Goal: Information Seeking & Learning: Learn about a topic

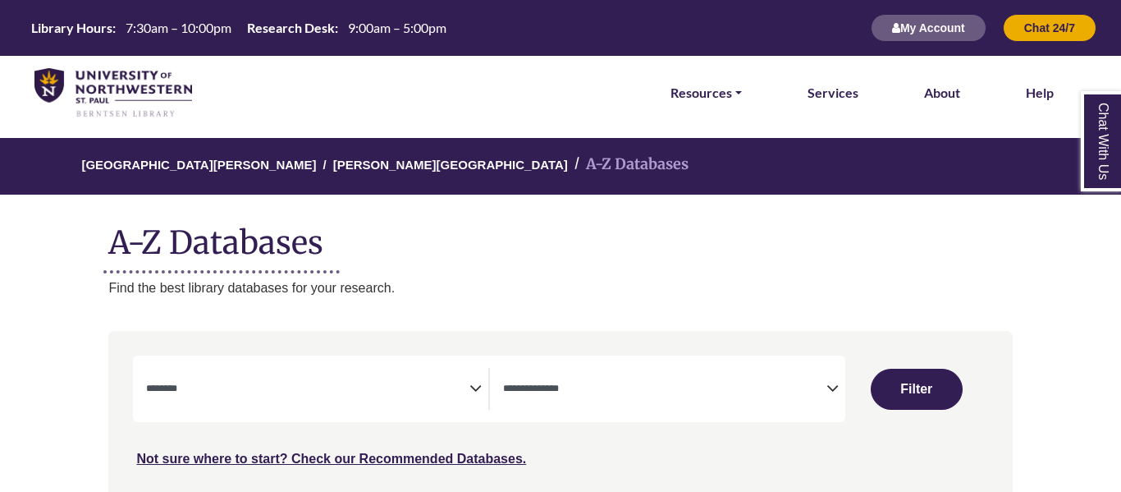
select select "Database Subject Filter"
select select "Database Types Filter"
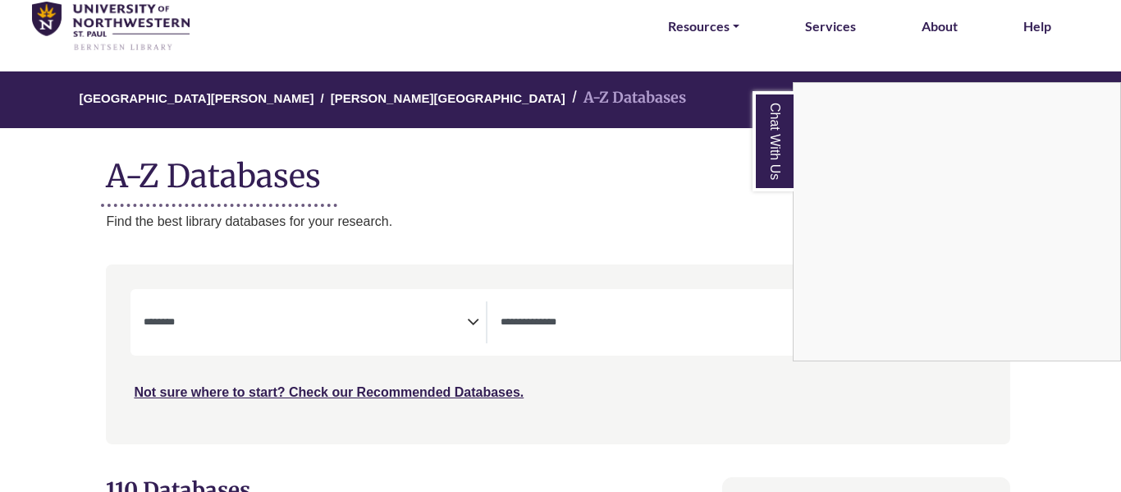
scroll to position [78, 3]
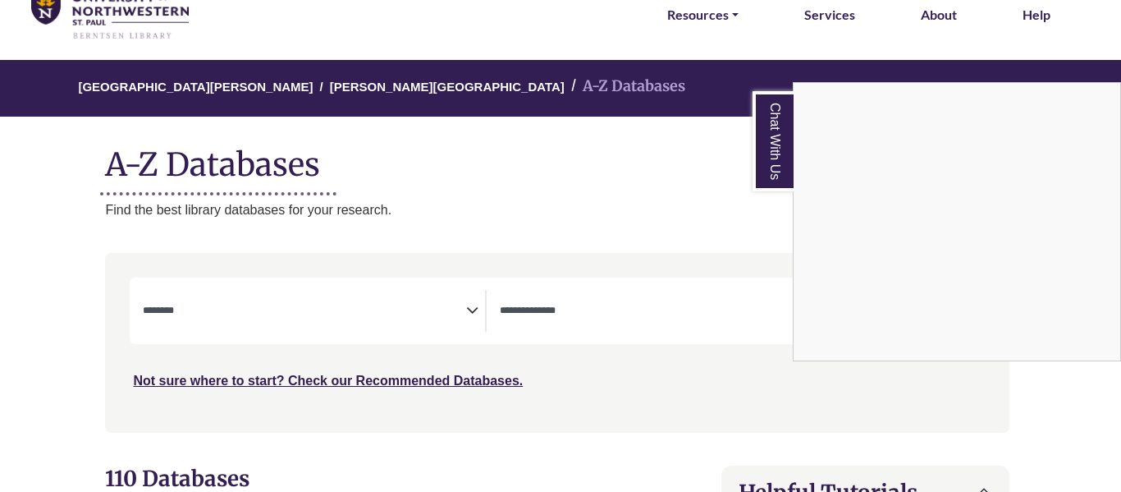
click at [435, 299] on div "Chat With Us" at bounding box center [560, 246] width 1121 height 492
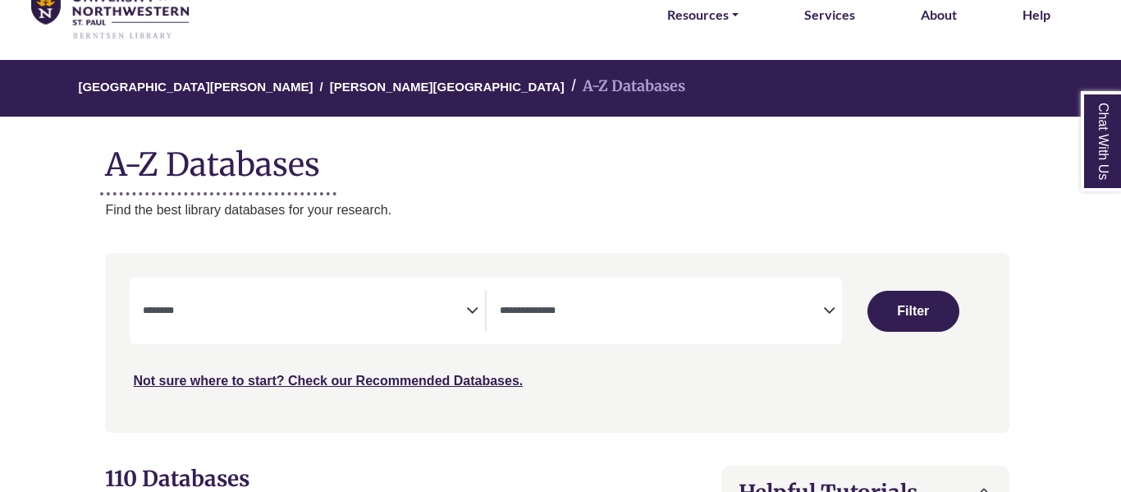
click at [469, 306] on icon "Search filters" at bounding box center [472, 307] width 12 height 25
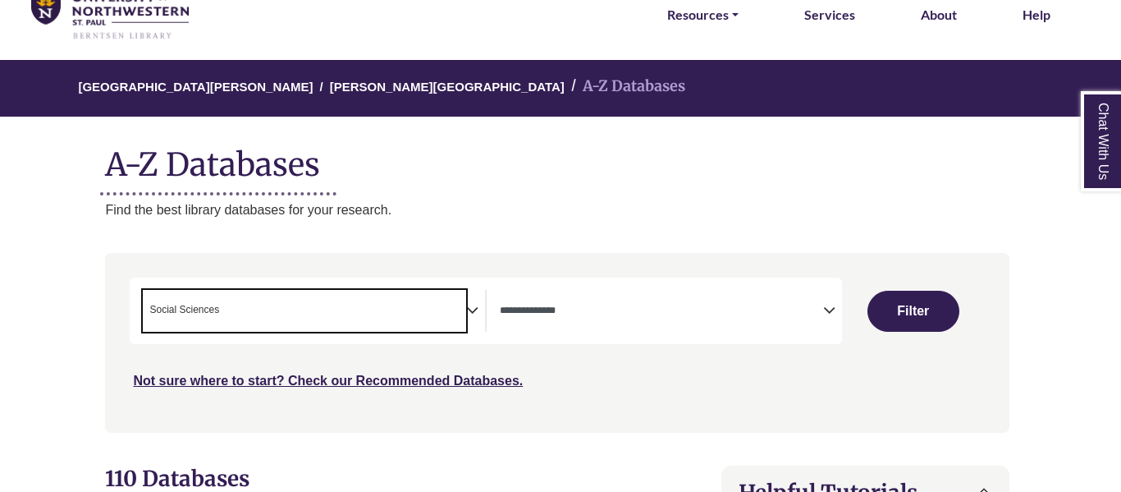
scroll to position [673, 0]
click at [379, 306] on span "× Social Sciences" at bounding box center [304, 311] width 323 height 42
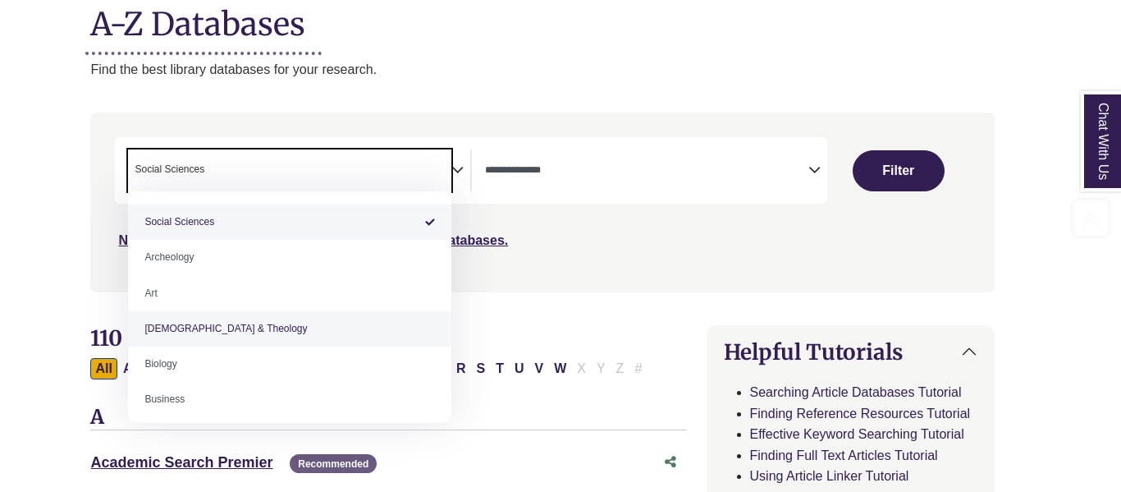
scroll to position [222, 16]
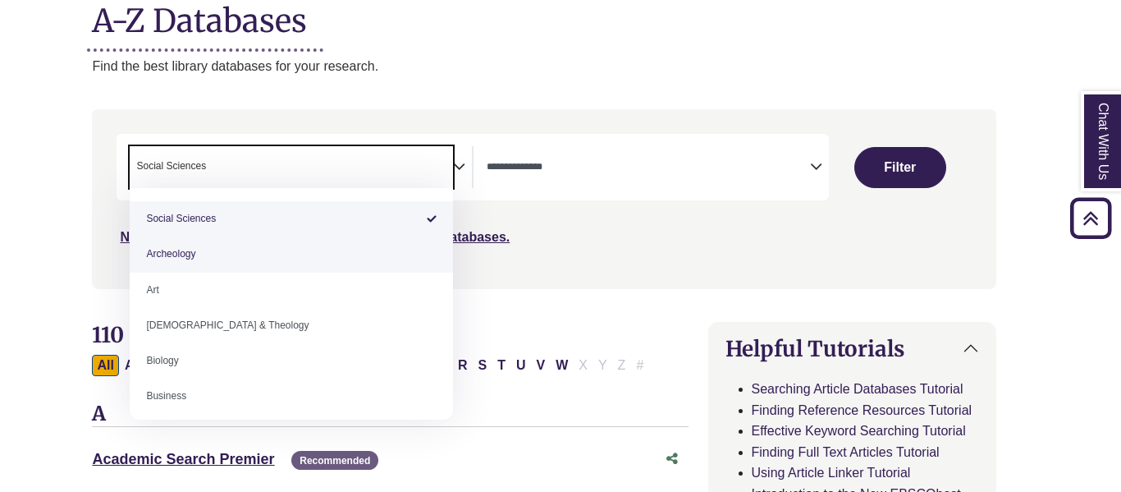
click at [540, 294] on div "**********" at bounding box center [543, 211] width 923 height 204
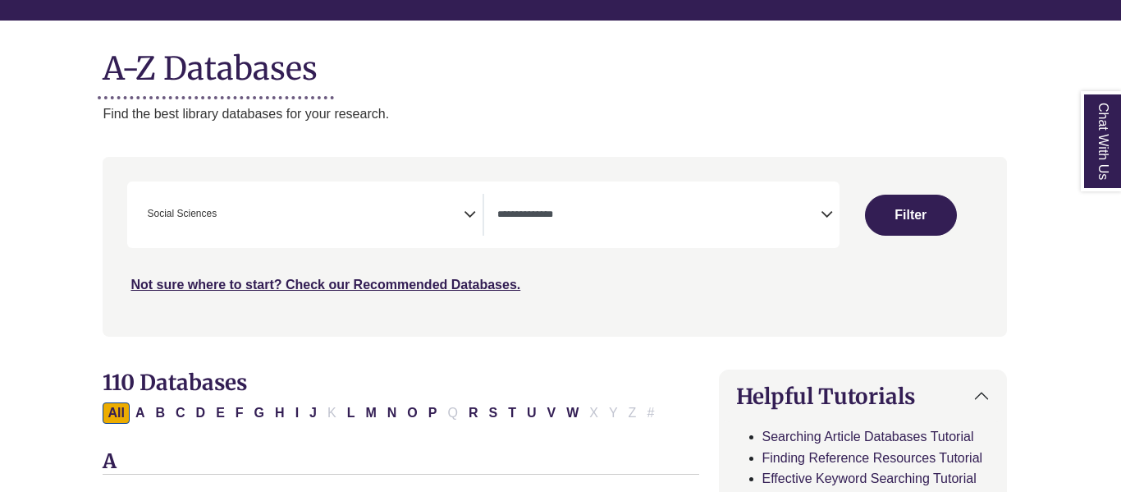
scroll to position [180, 12]
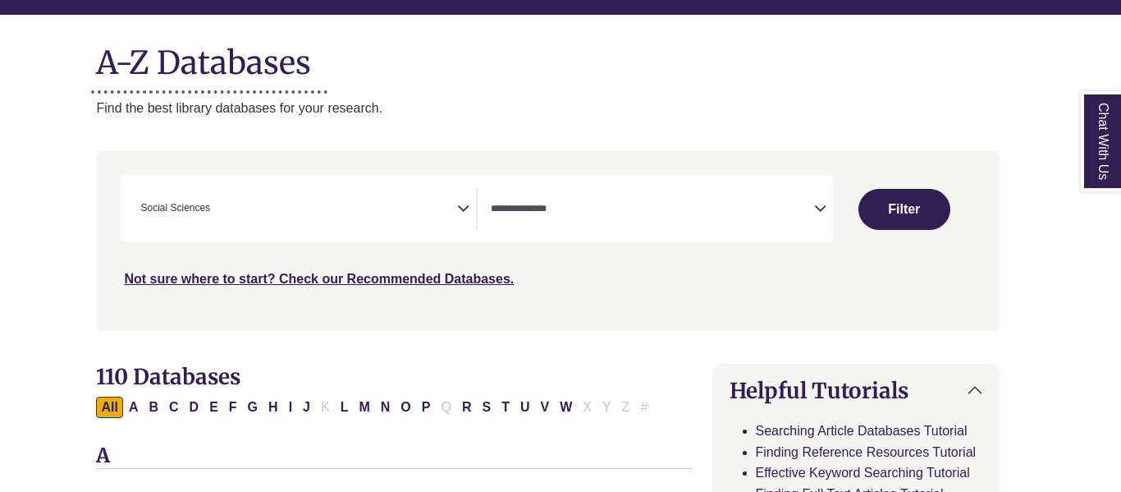
click at [413, 212] on span "× Social Sciences" at bounding box center [295, 209] width 323 height 42
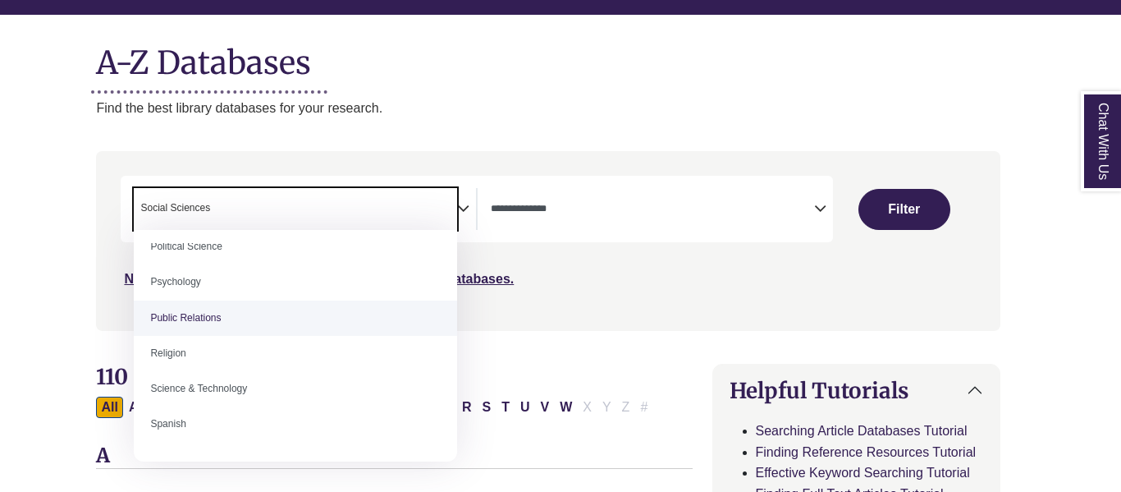
scroll to position [1325, 0]
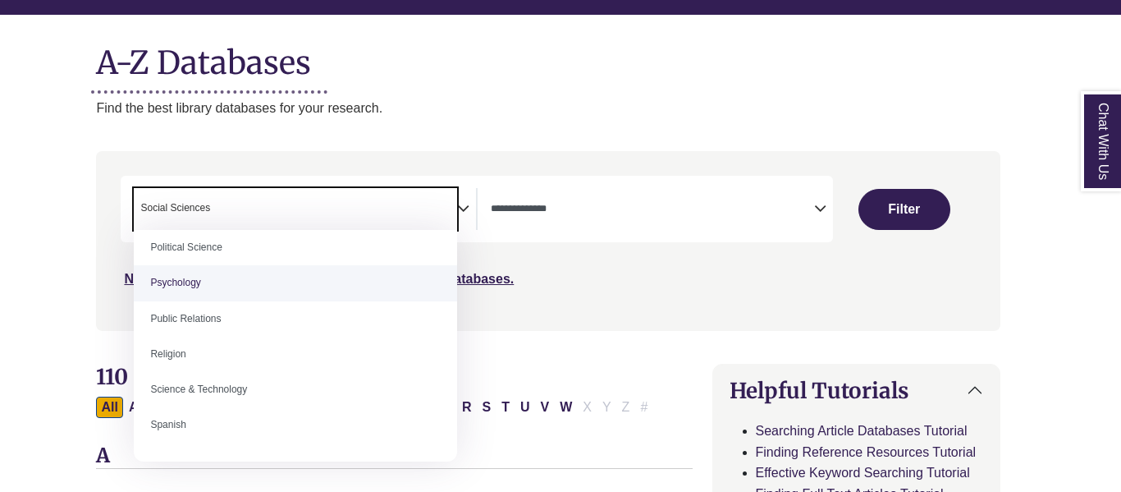
select select "*****"
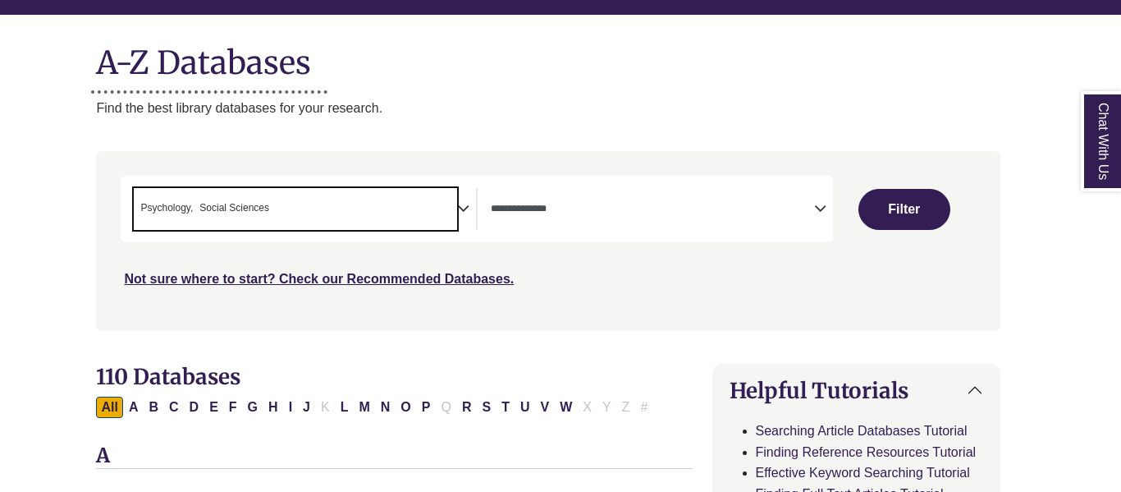
click at [395, 213] on span "× Psychology × Social Sciences" at bounding box center [295, 209] width 323 height 42
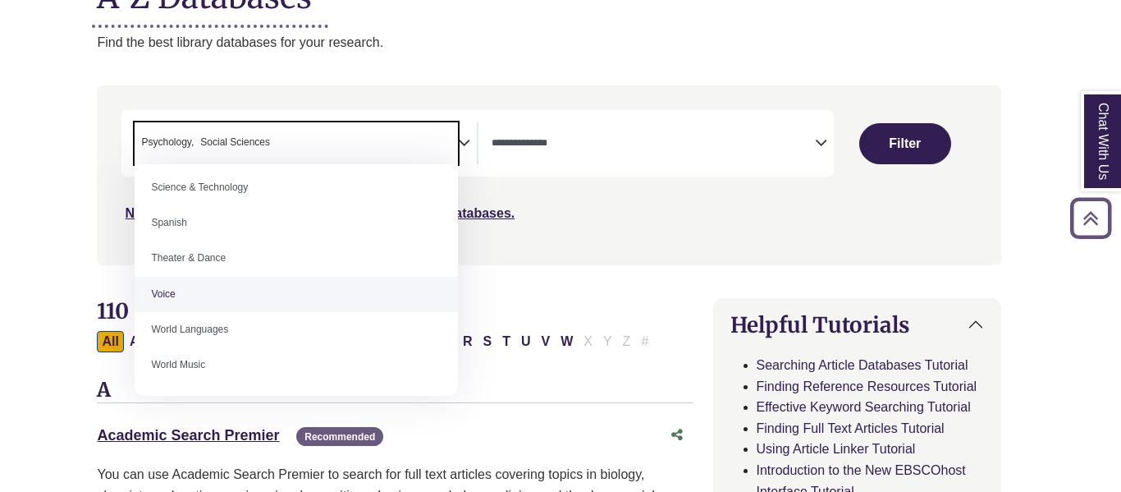
scroll to position [244, 17]
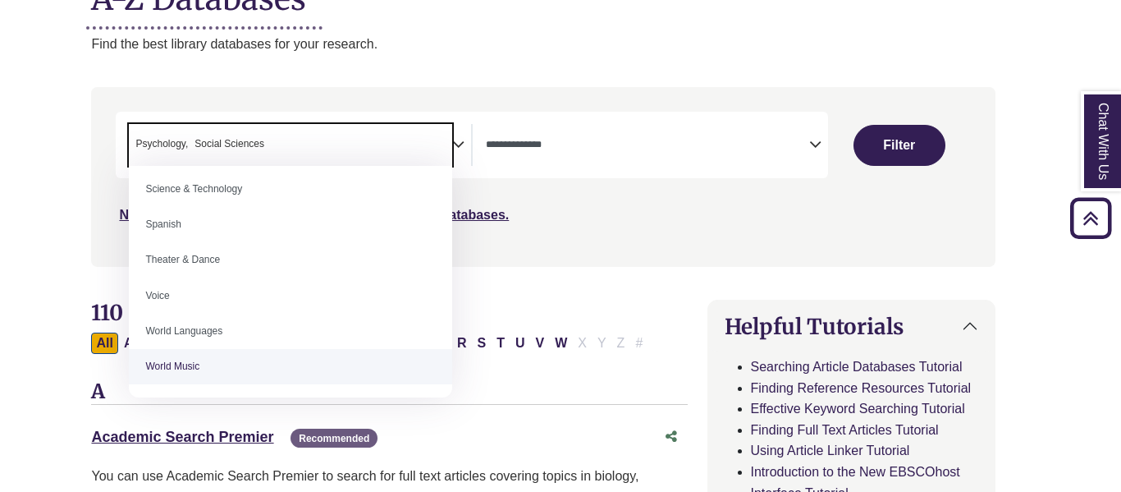
click at [546, 393] on h3 "A" at bounding box center [389, 392] width 596 height 25
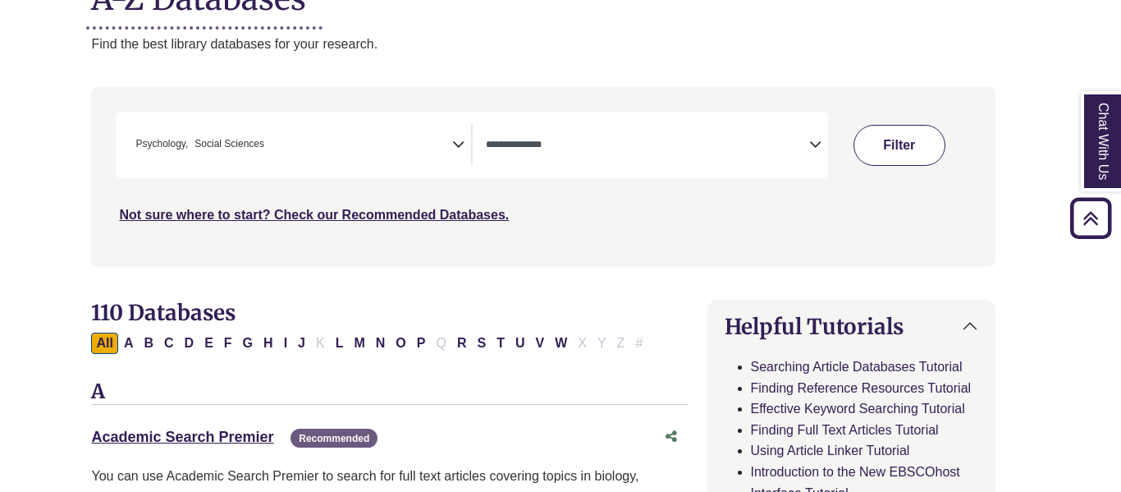
click at [885, 158] on button "Filter" at bounding box center [900, 145] width 92 height 41
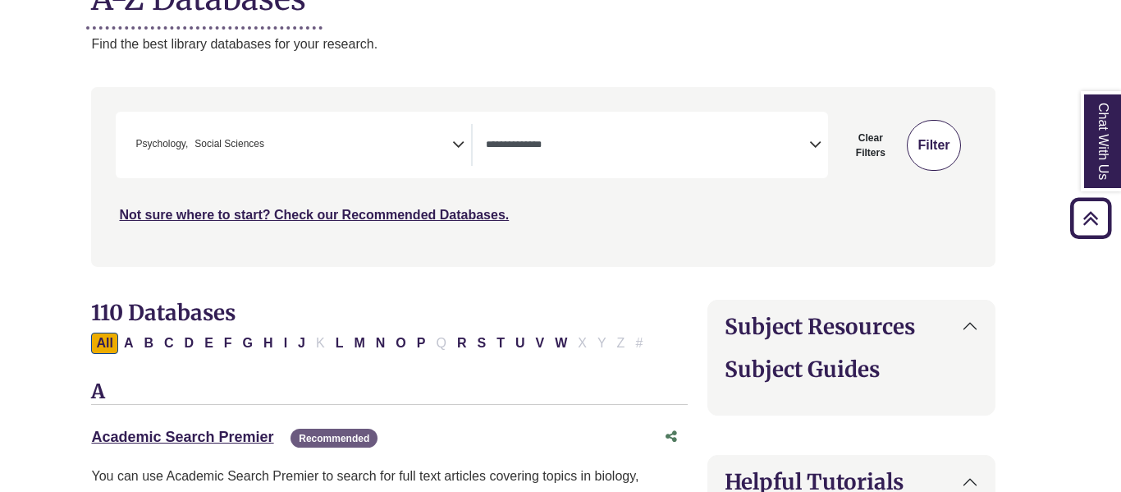
select select "Database Types Filter"
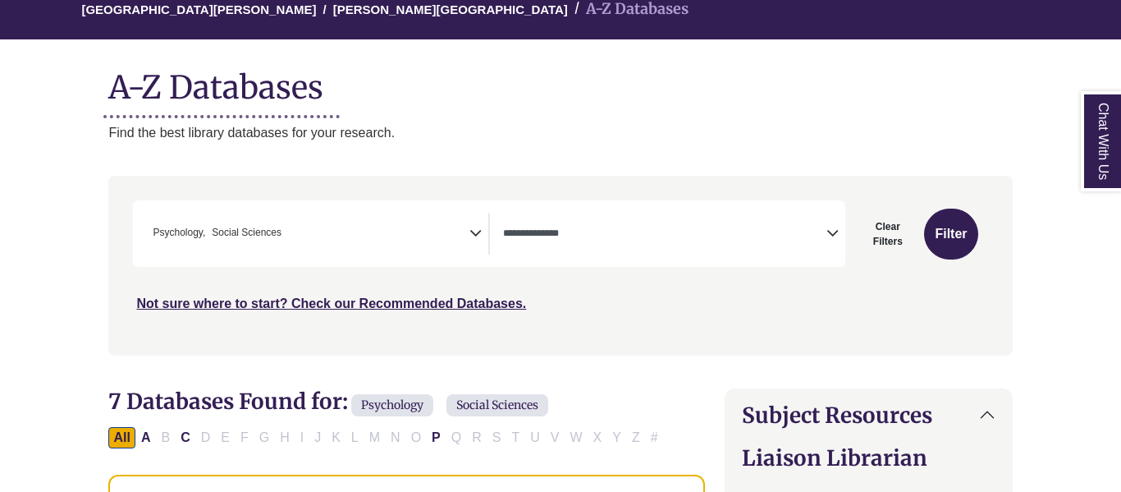
scroll to position [161, 0]
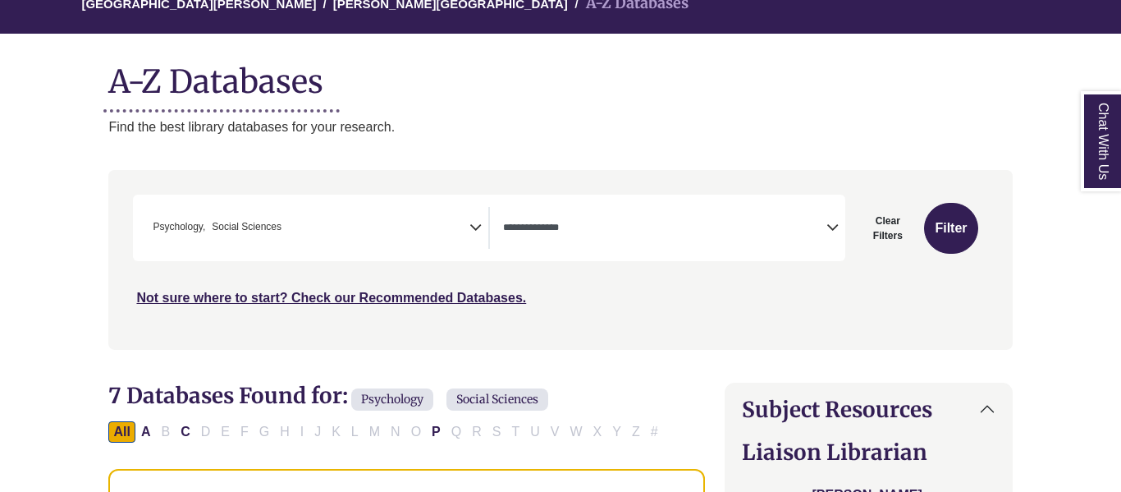
click at [467, 227] on span "× Psychology × Social Sciences" at bounding box center [307, 228] width 323 height 42
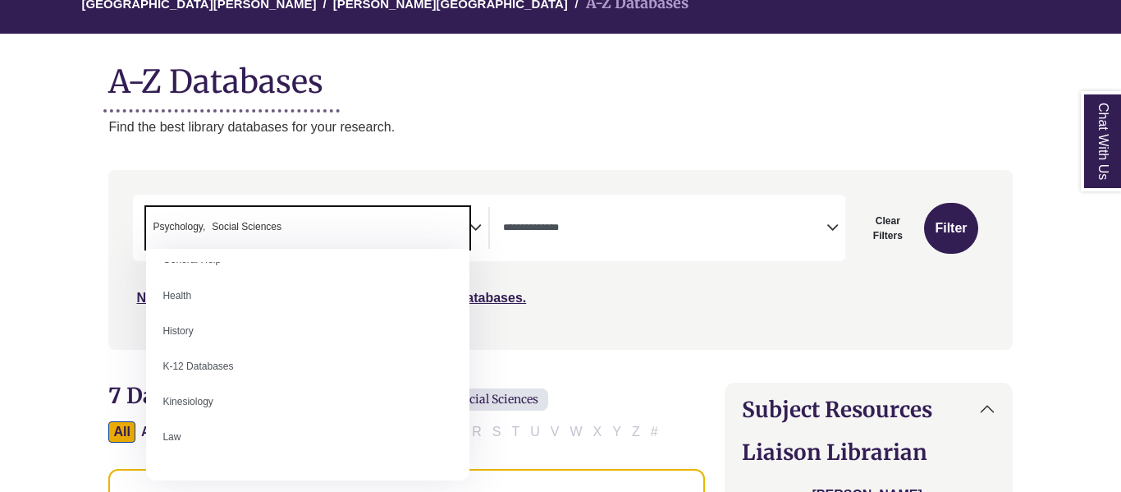
scroll to position [808, 0]
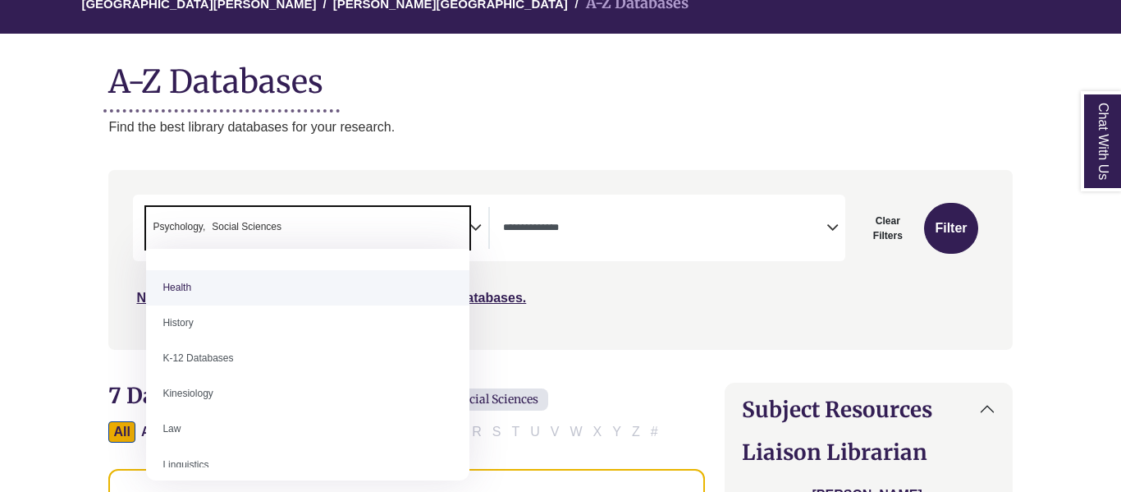
select select "*****"
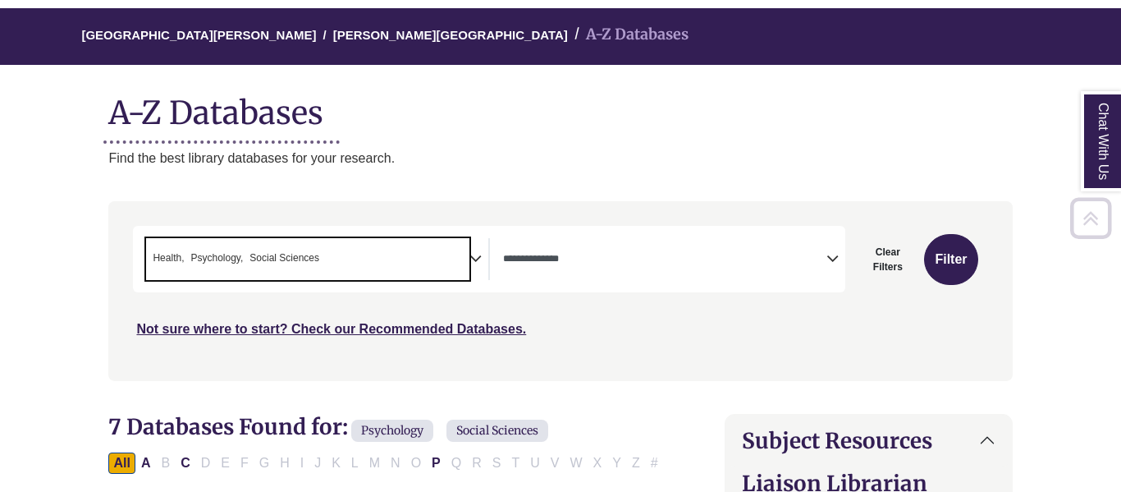
scroll to position [133, 0]
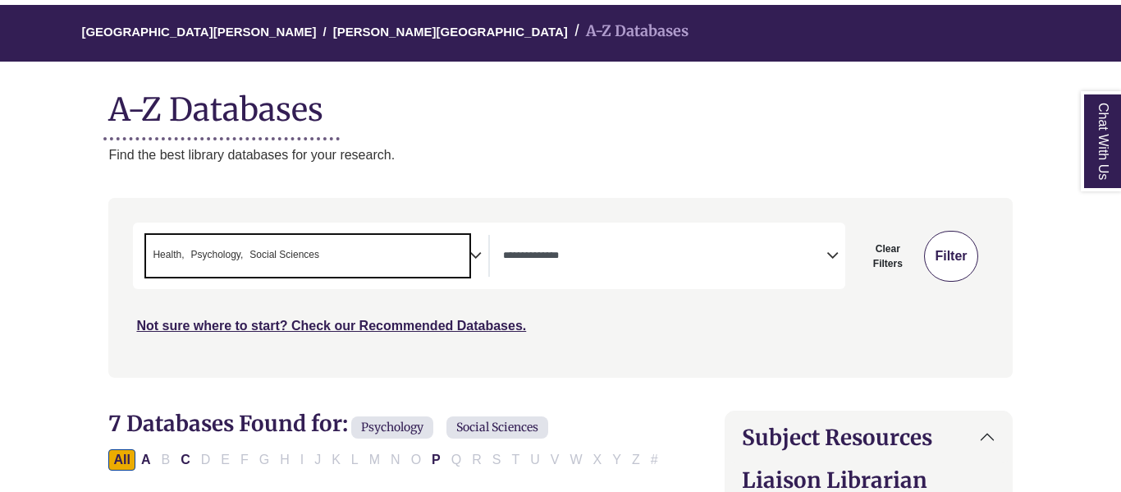
click at [948, 245] on button "Filter" at bounding box center [950, 256] width 53 height 51
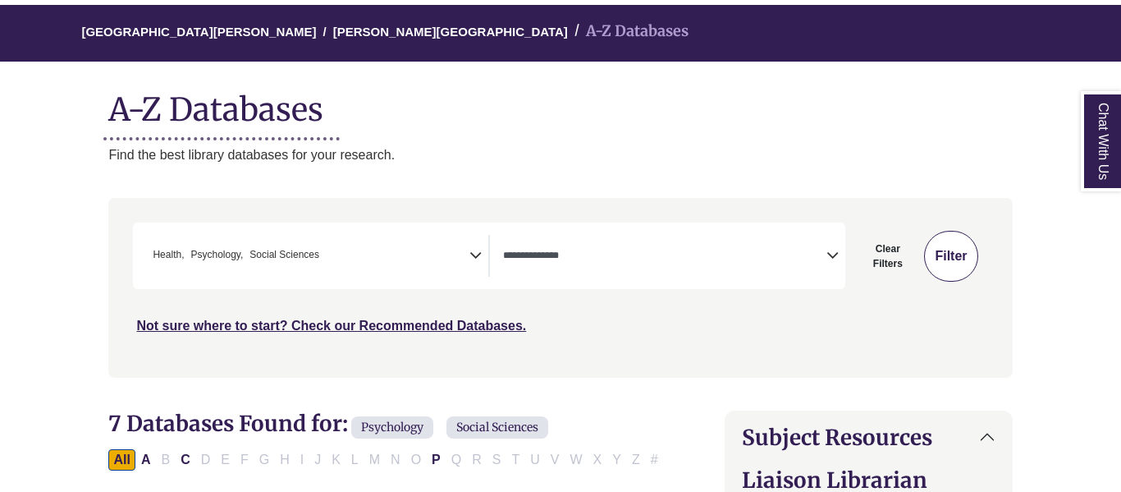
select select "Database Types Filter"
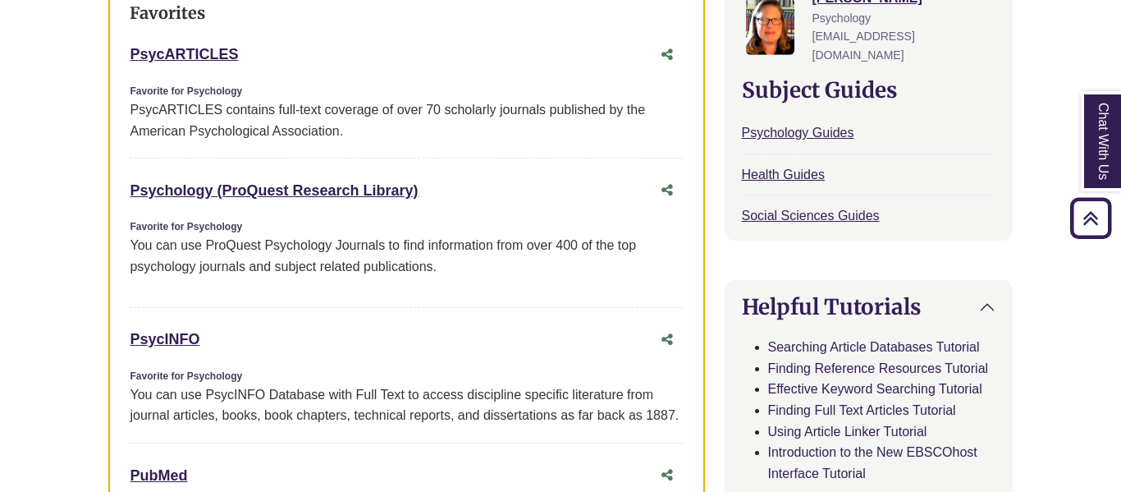
scroll to position [659, 0]
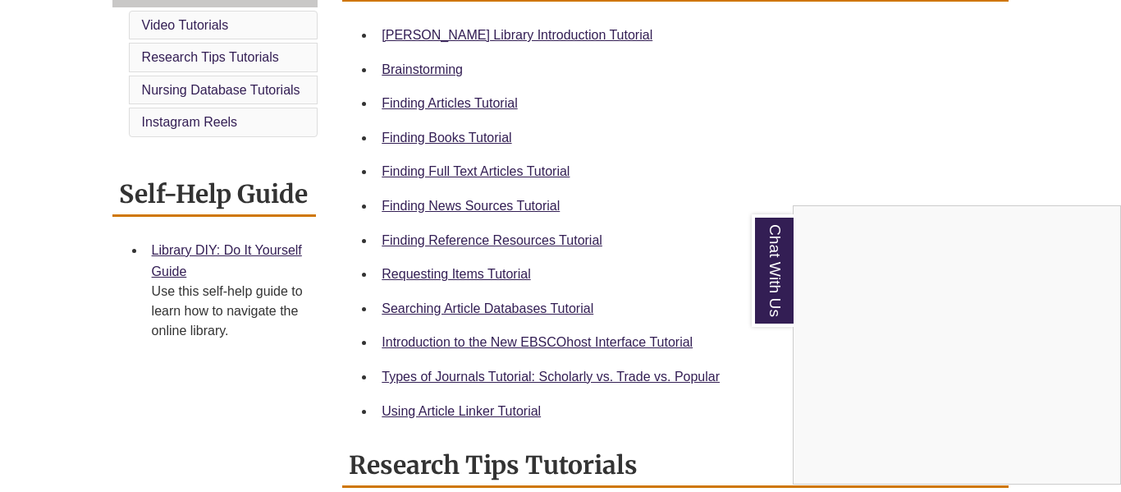
scroll to position [517, 0]
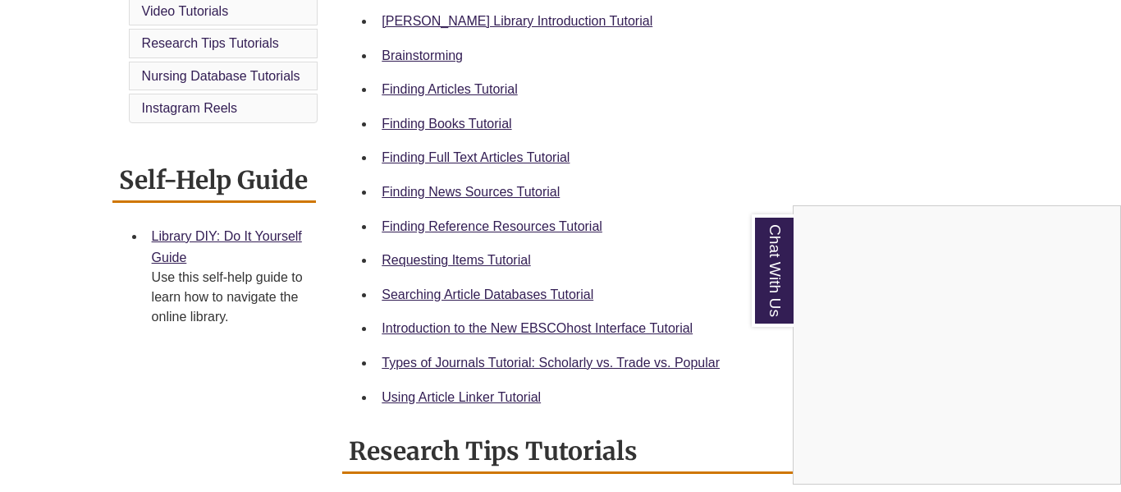
click at [516, 296] on div "Chat With Us" at bounding box center [560, 246] width 1121 height 492
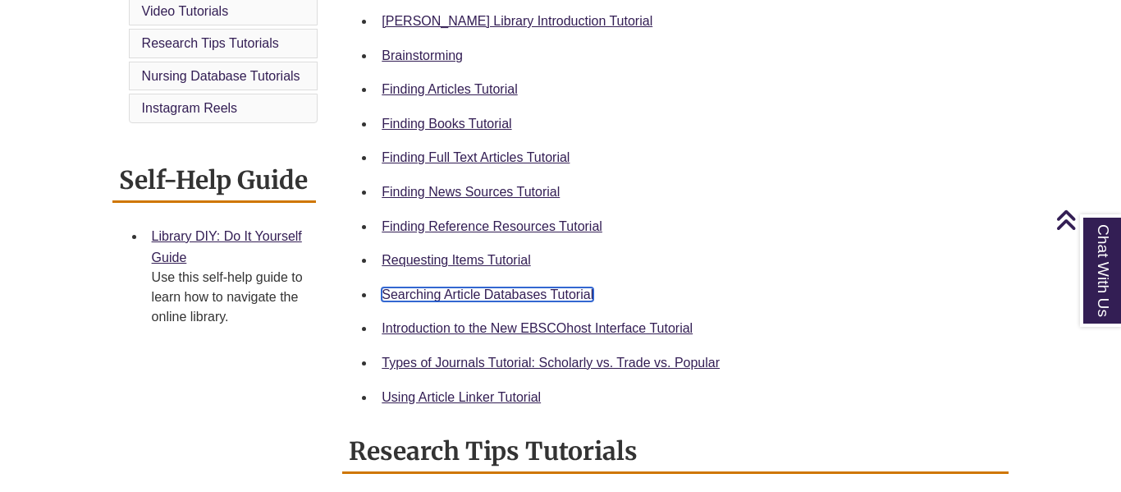
click at [521, 289] on link "Searching Article Databases Tutorial" at bounding box center [488, 294] width 212 height 14
